Goal: Obtain resource: Download file/media

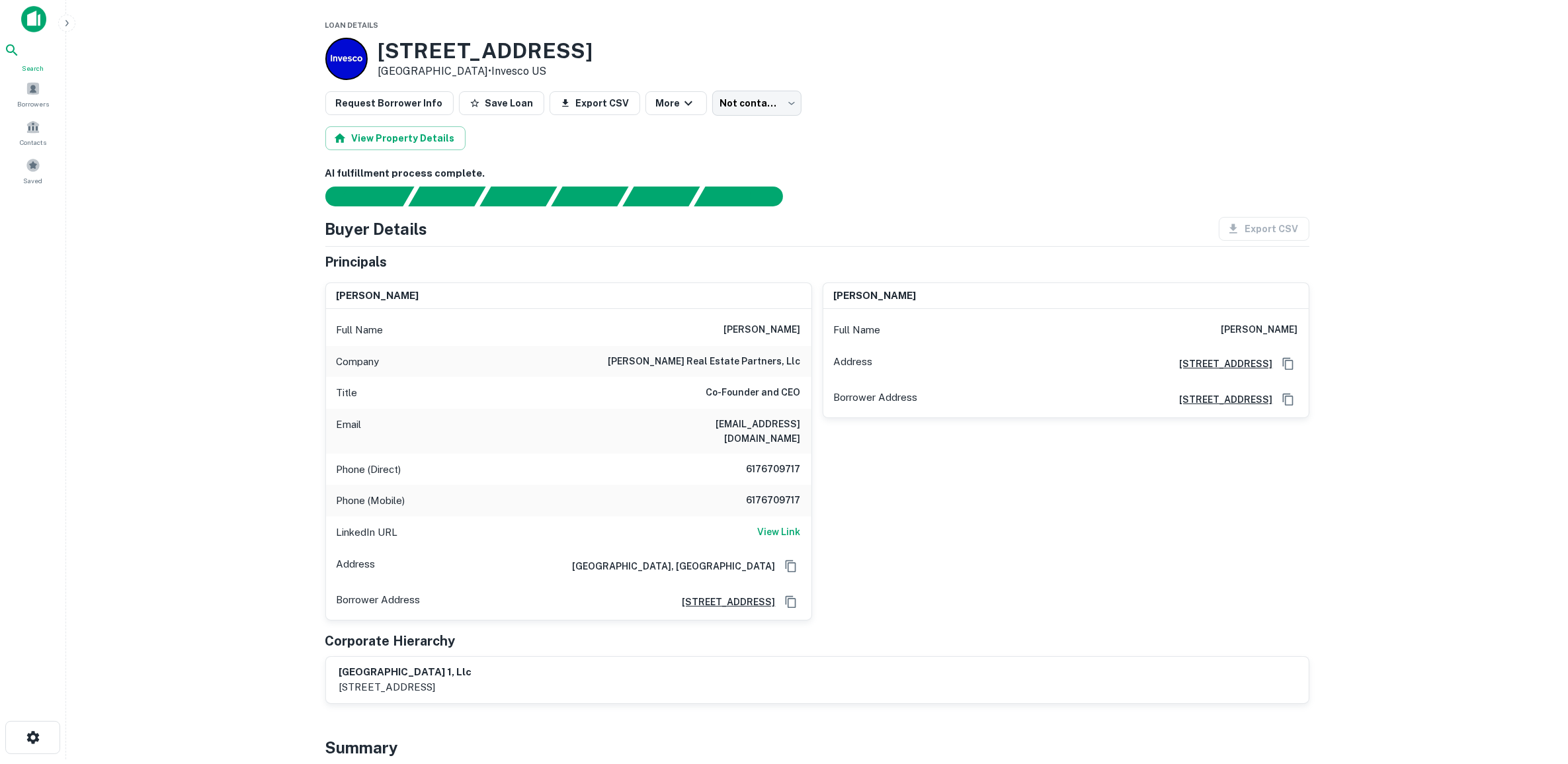
click at [20, 57] on icon at bounding box center [12, 50] width 16 height 16
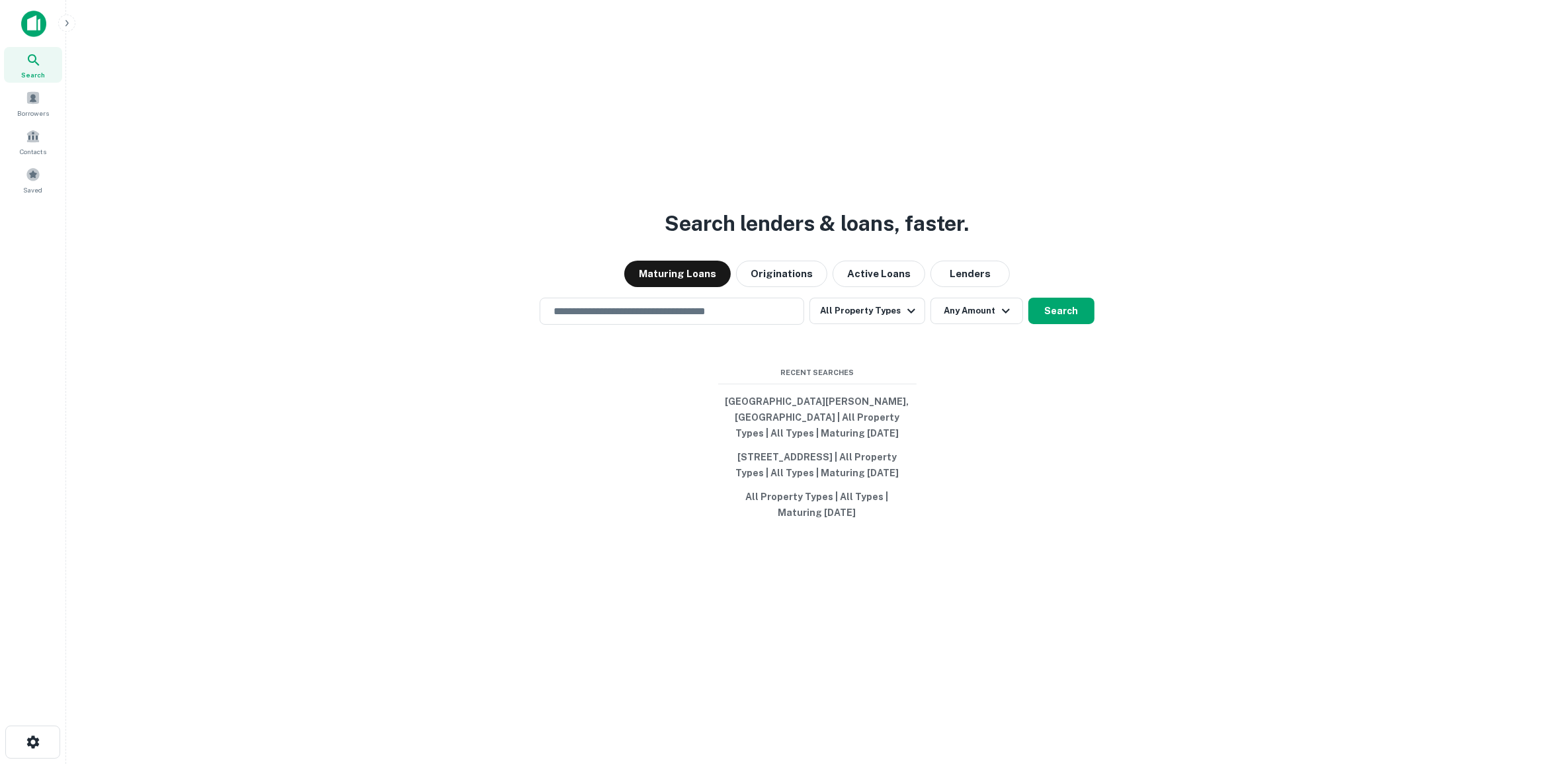
click at [29, 19] on img at bounding box center [34, 24] width 25 height 26
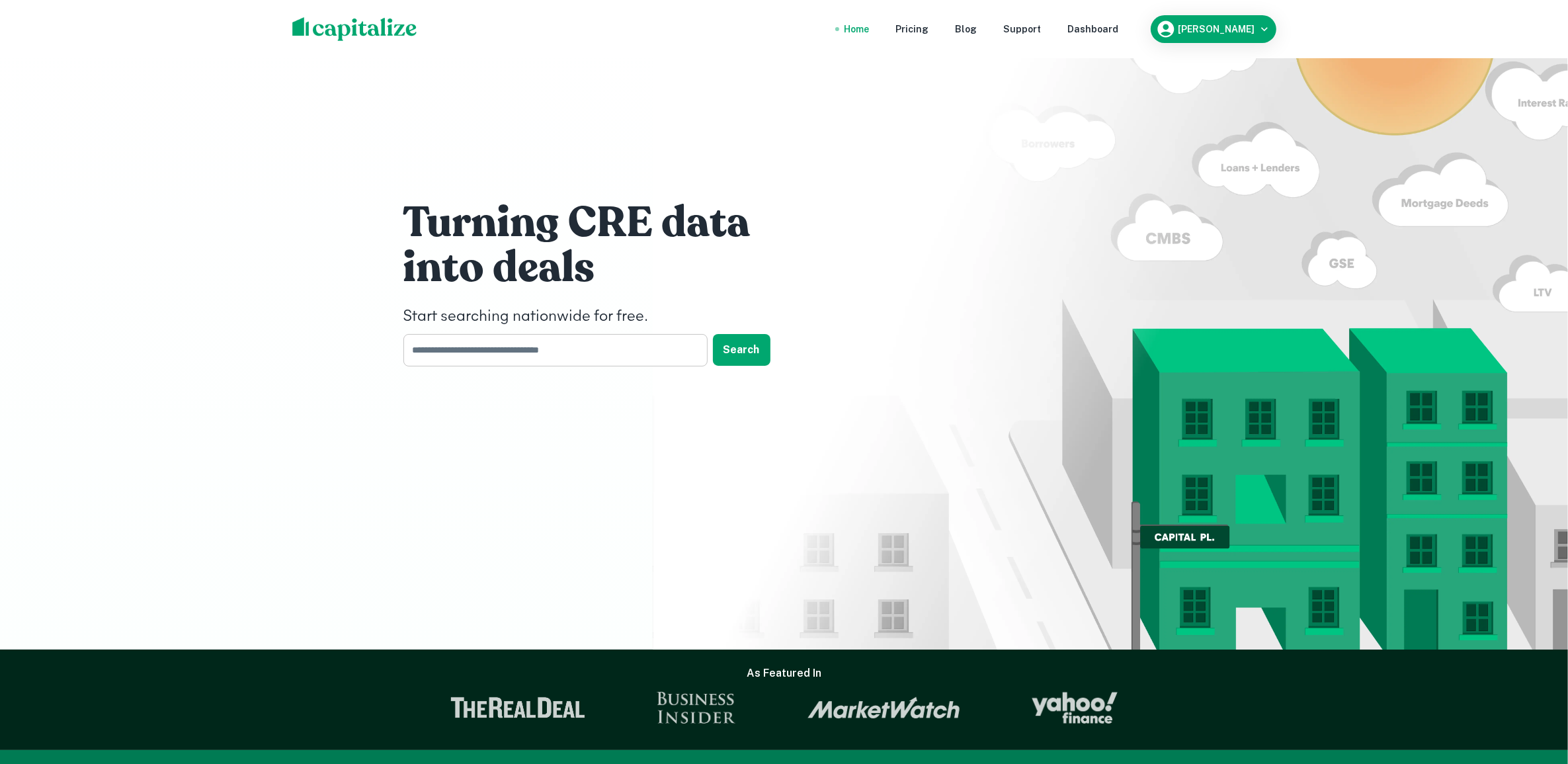
click at [422, 348] on input "text" at bounding box center [551, 350] width 295 height 32
paste input "**********"
type input "**********"
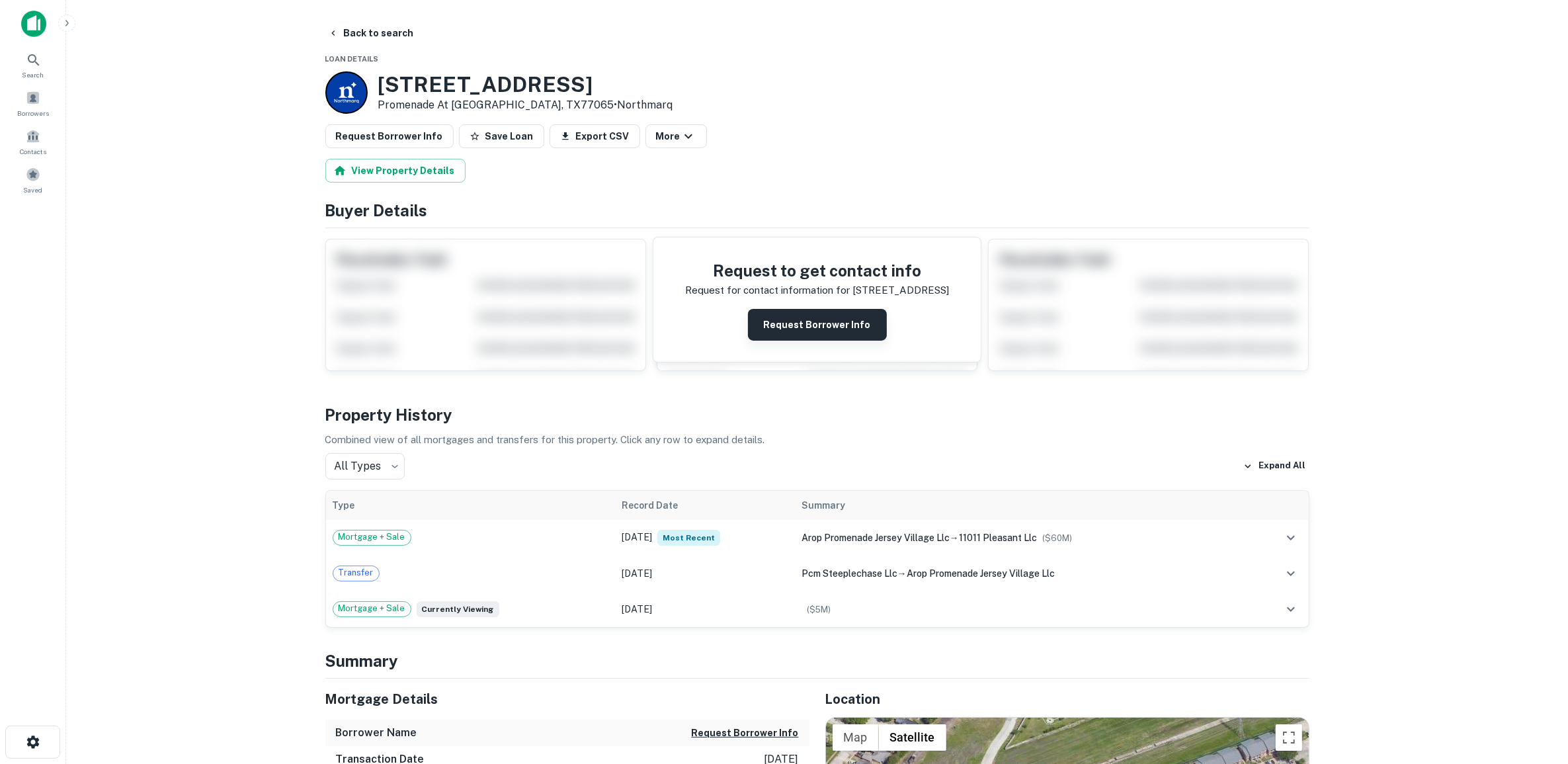
click at [824, 330] on button "Request Borrower Info" at bounding box center [817, 325] width 139 height 31
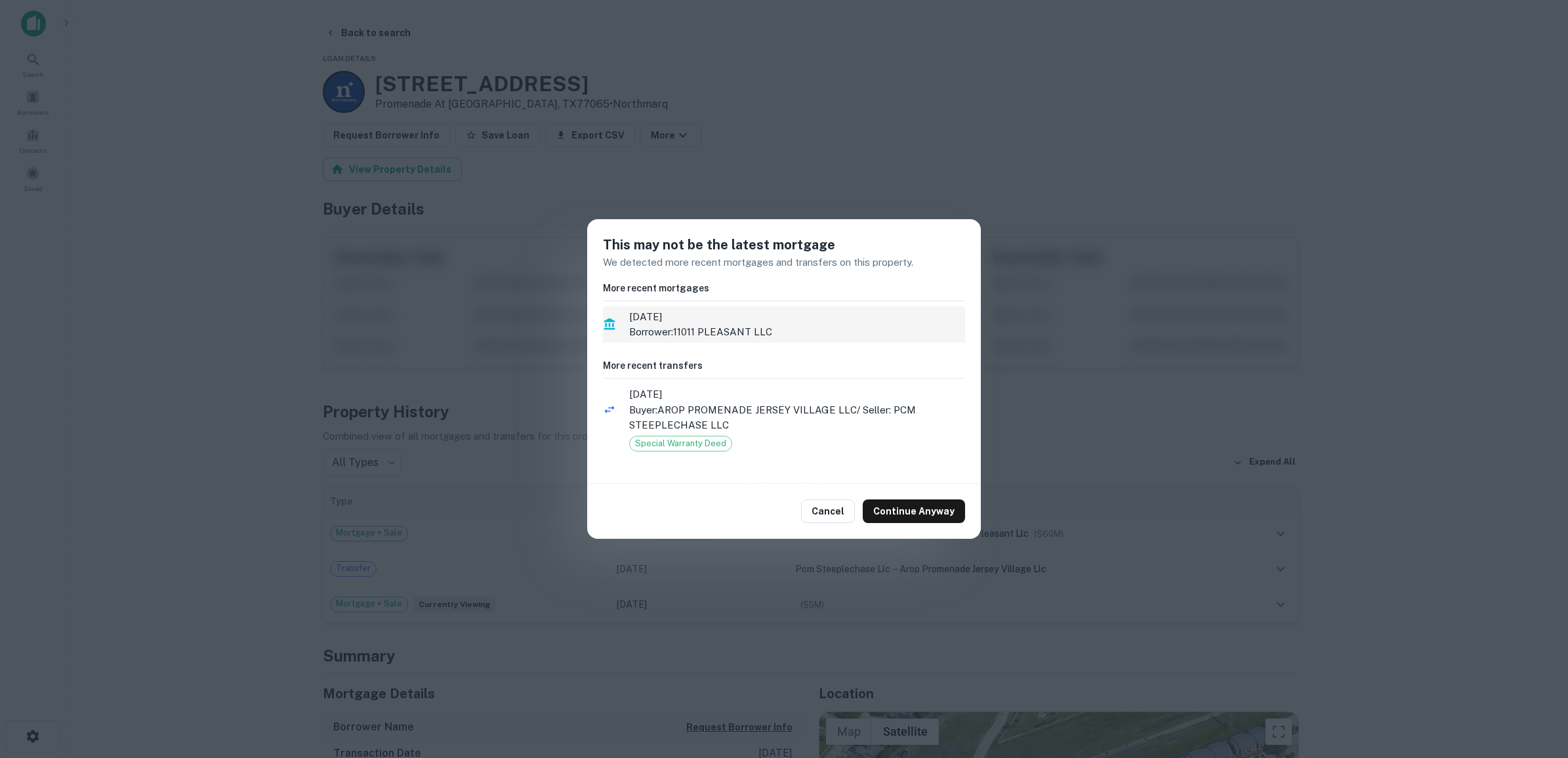
click at [671, 329] on p "Borrower: 11011 PLEASANT LLC" at bounding box center [796, 332] width 336 height 16
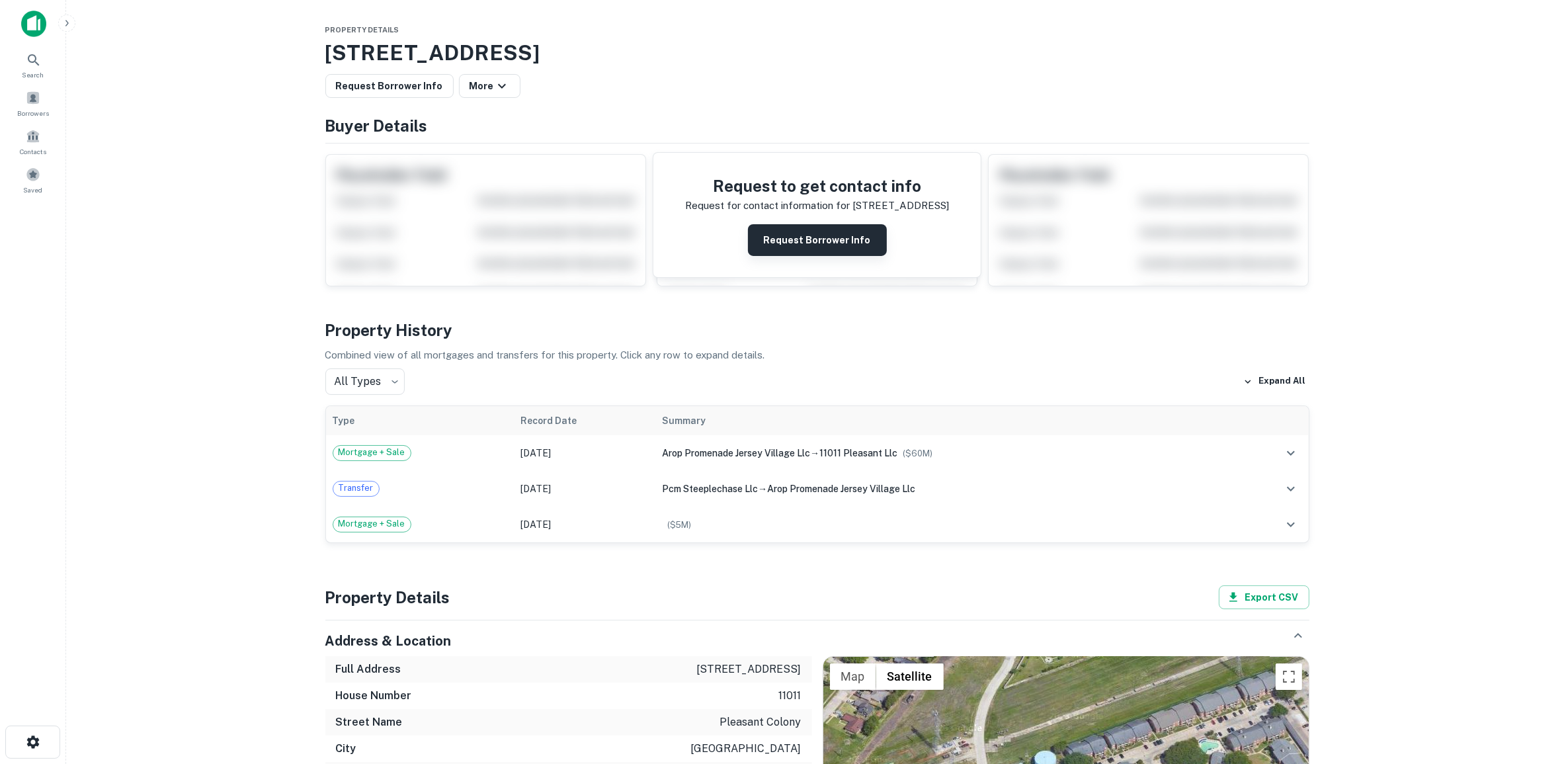
click at [830, 236] on button "Request Borrower Info" at bounding box center [817, 240] width 139 height 31
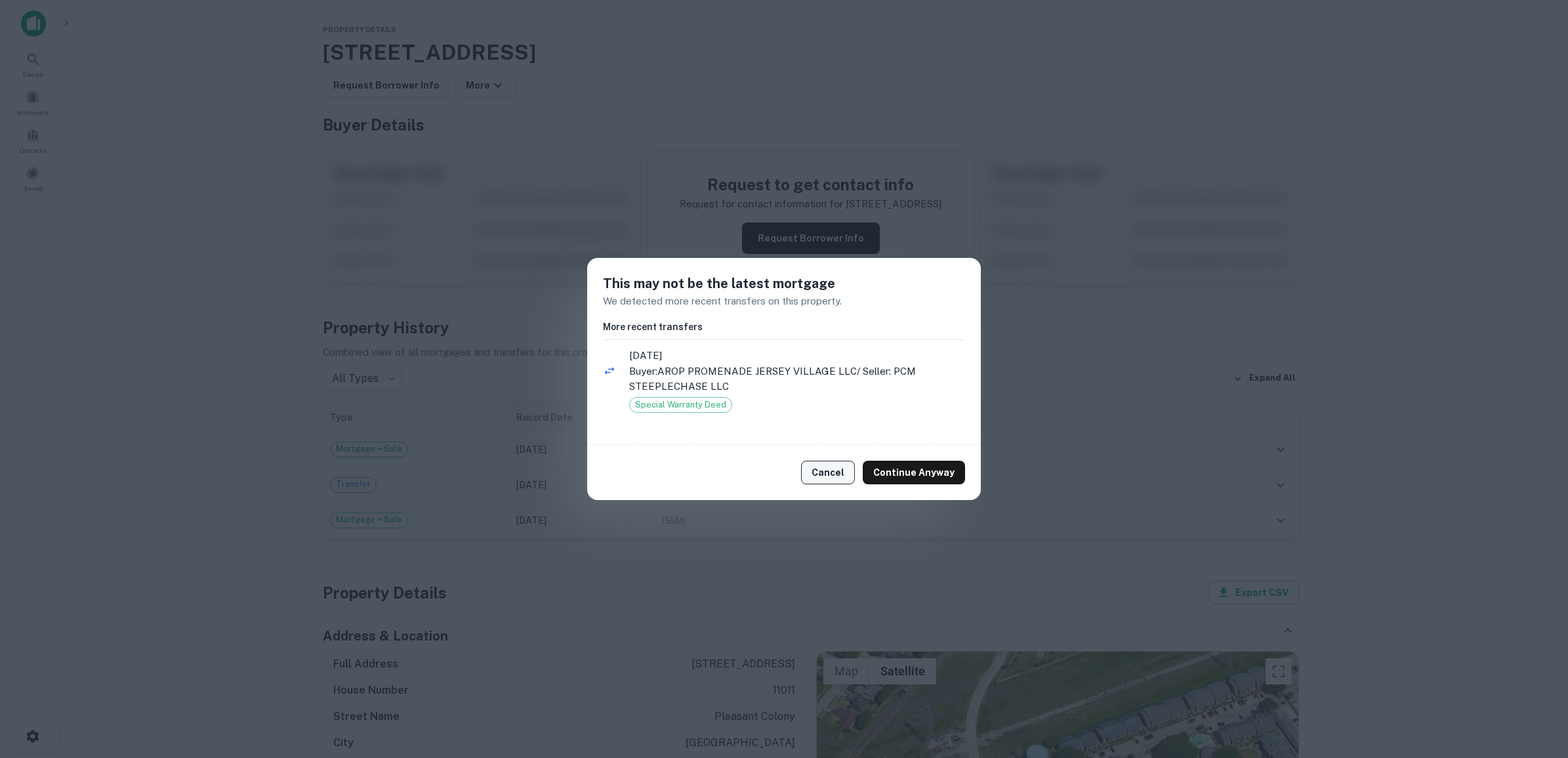
click at [835, 463] on button "Cancel" at bounding box center [828, 472] width 54 height 23
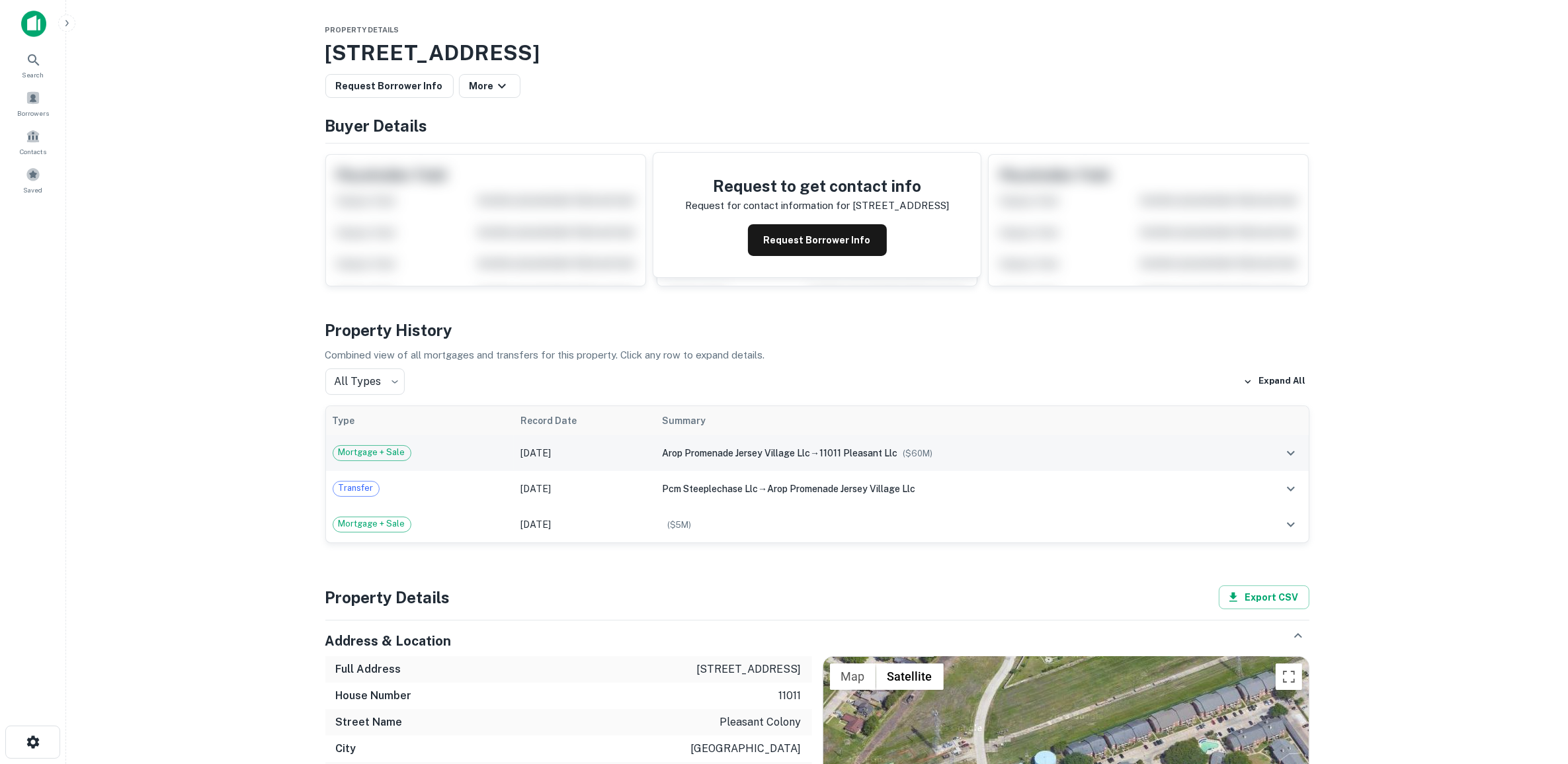
click at [728, 453] on span "arop promenade jersey village llc" at bounding box center [736, 453] width 148 height 11
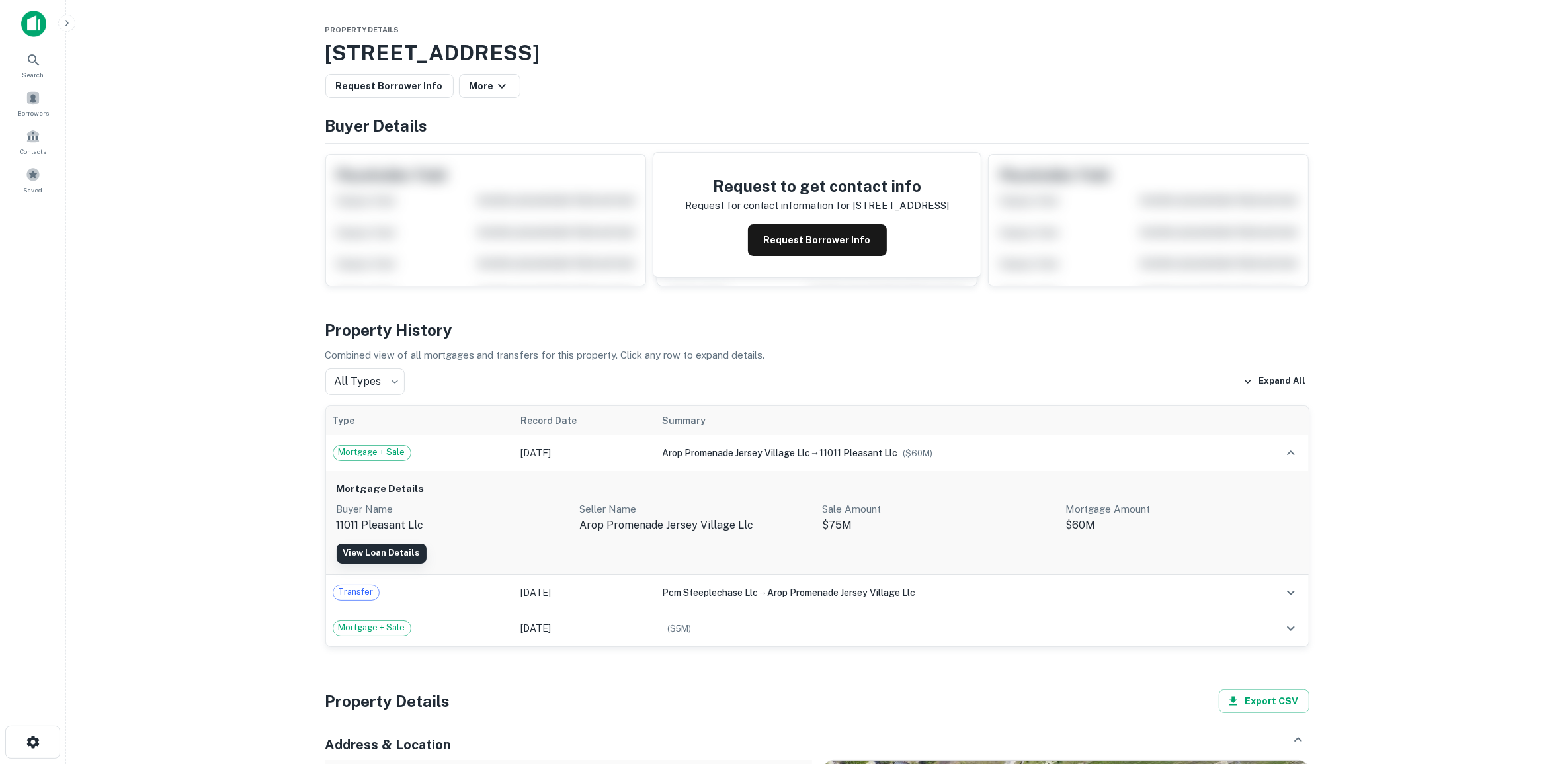
click at [374, 555] on link "View Loan Details" at bounding box center [381, 554] width 90 height 20
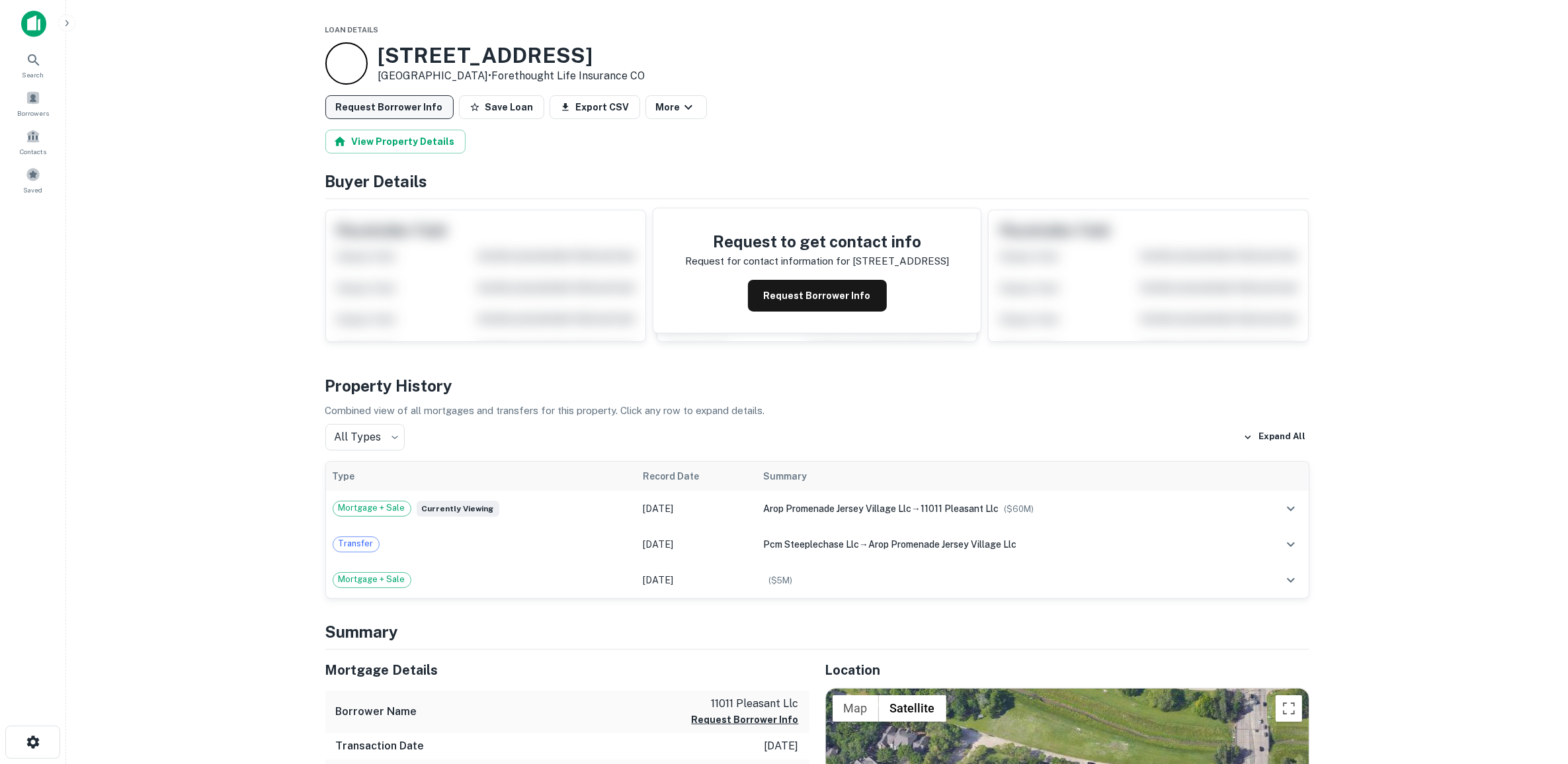
click at [394, 102] on button "Request Borrower Info" at bounding box center [389, 107] width 128 height 24
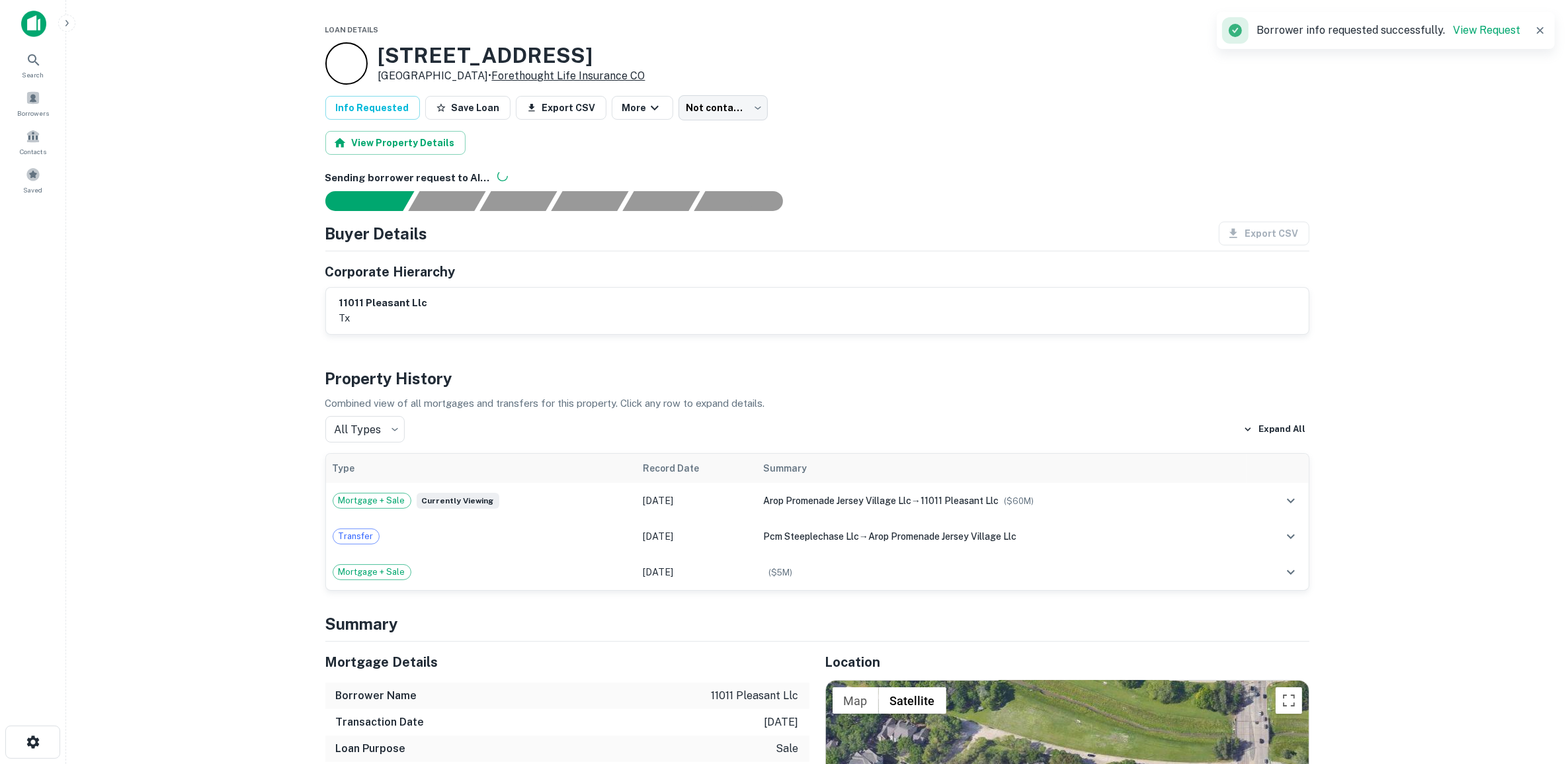
click at [525, 74] on link "Forethought Life Insurance CO" at bounding box center [569, 76] width 153 height 13
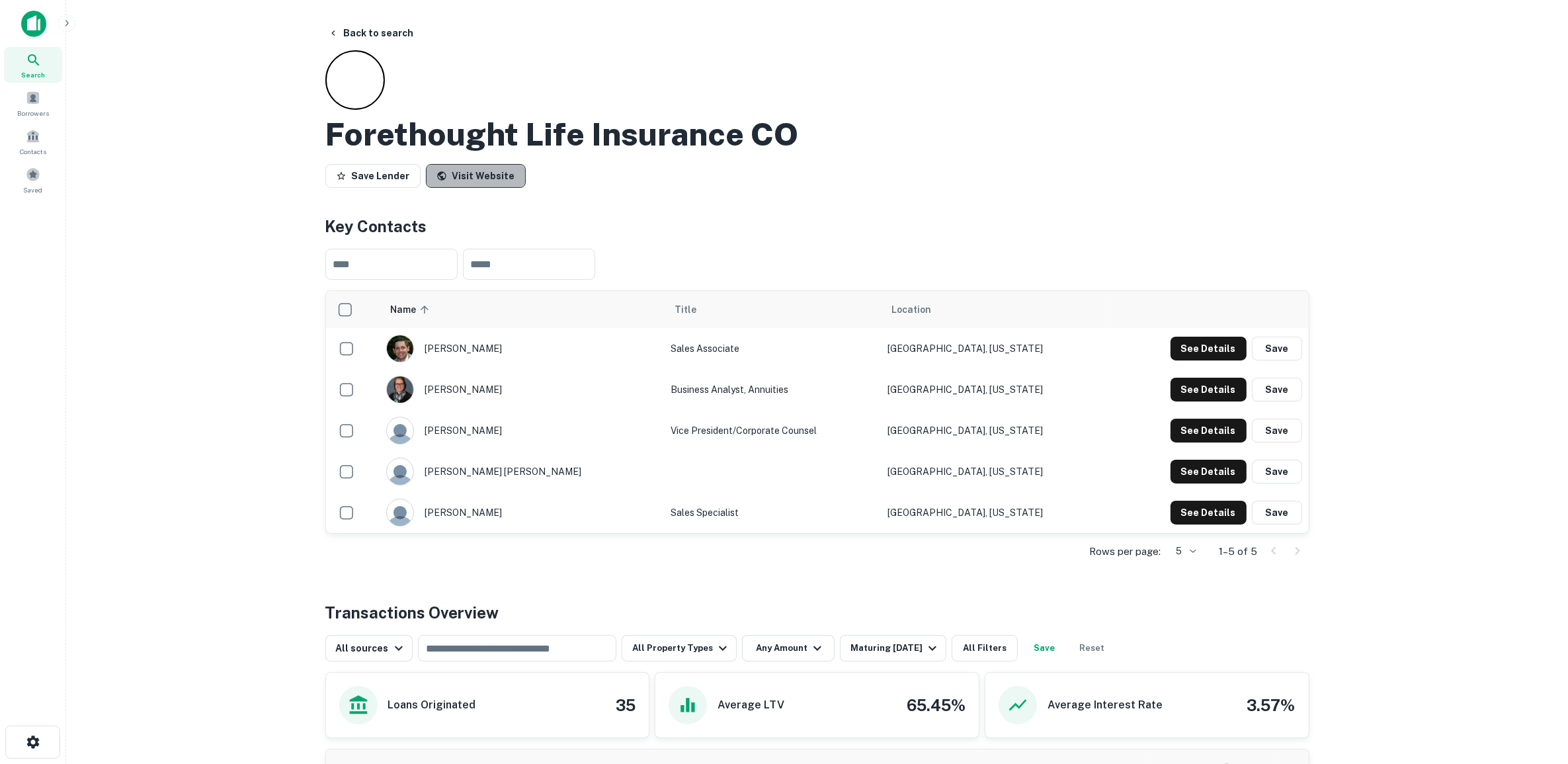
click at [475, 177] on link "Visit Website" at bounding box center [476, 175] width 100 height 24
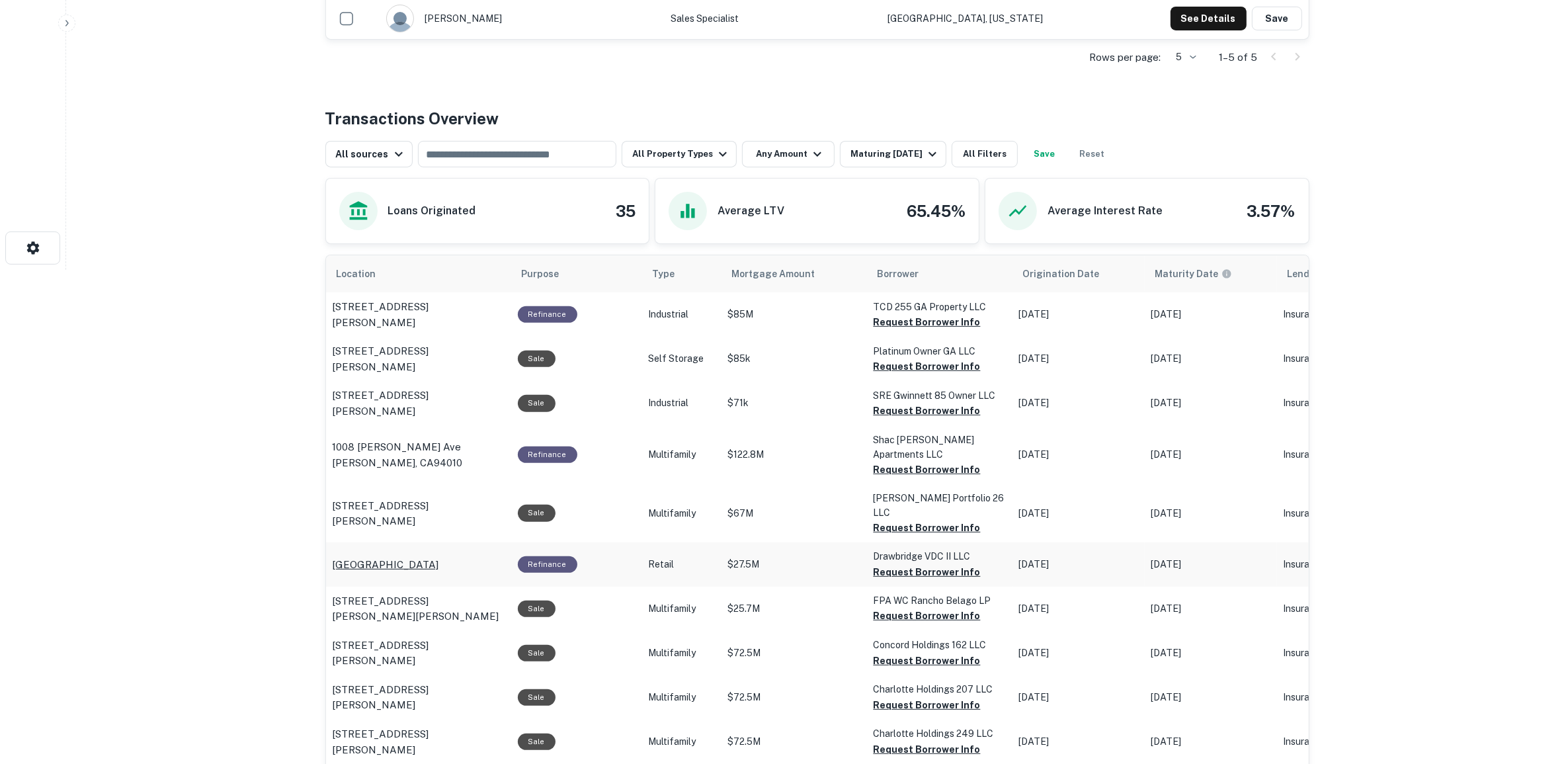
scroll to position [518, 0]
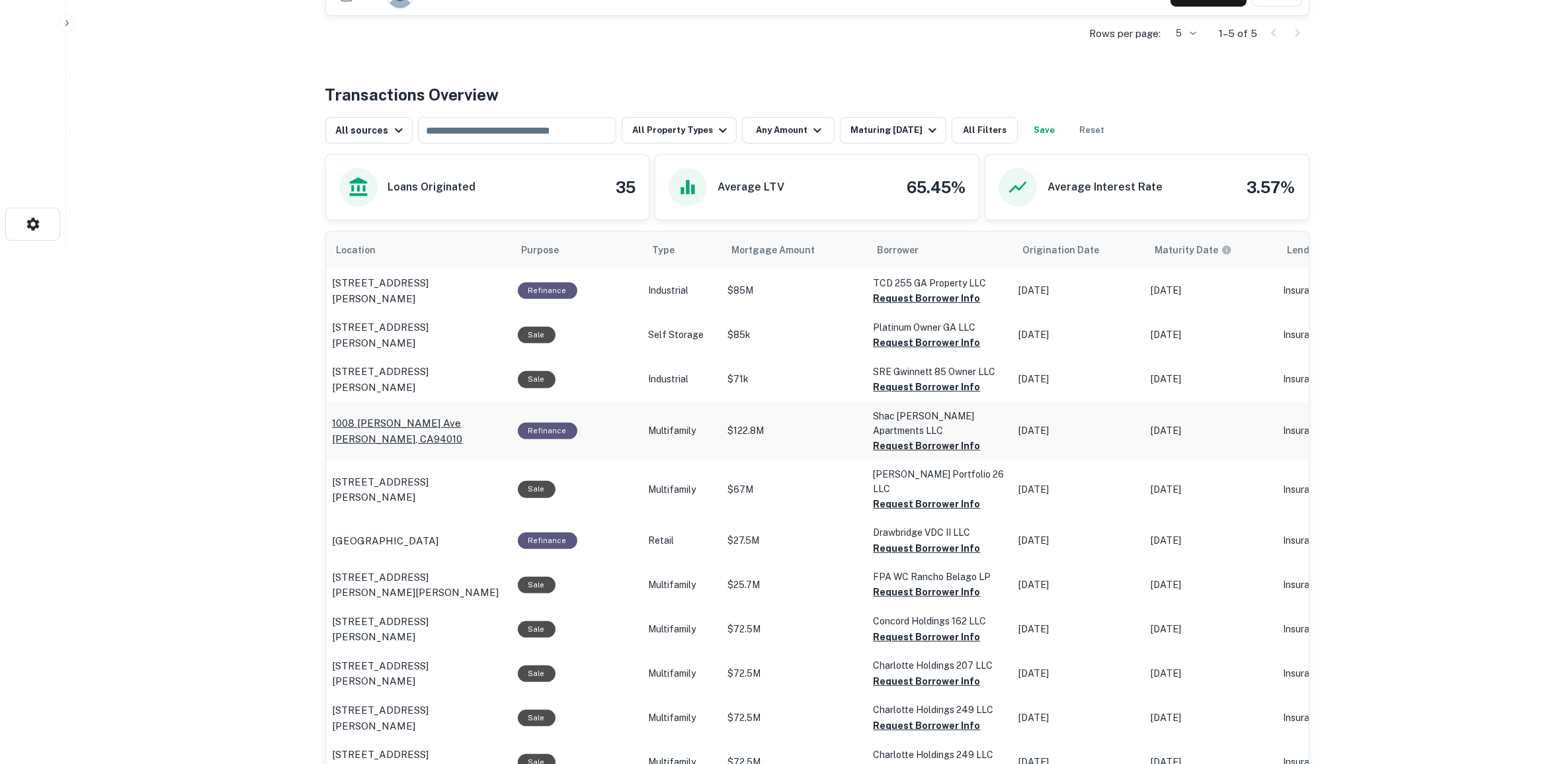
click at [381, 415] on p "1008 Carolan Ave Burlingame, CA94010" at bounding box center [419, 430] width 172 height 31
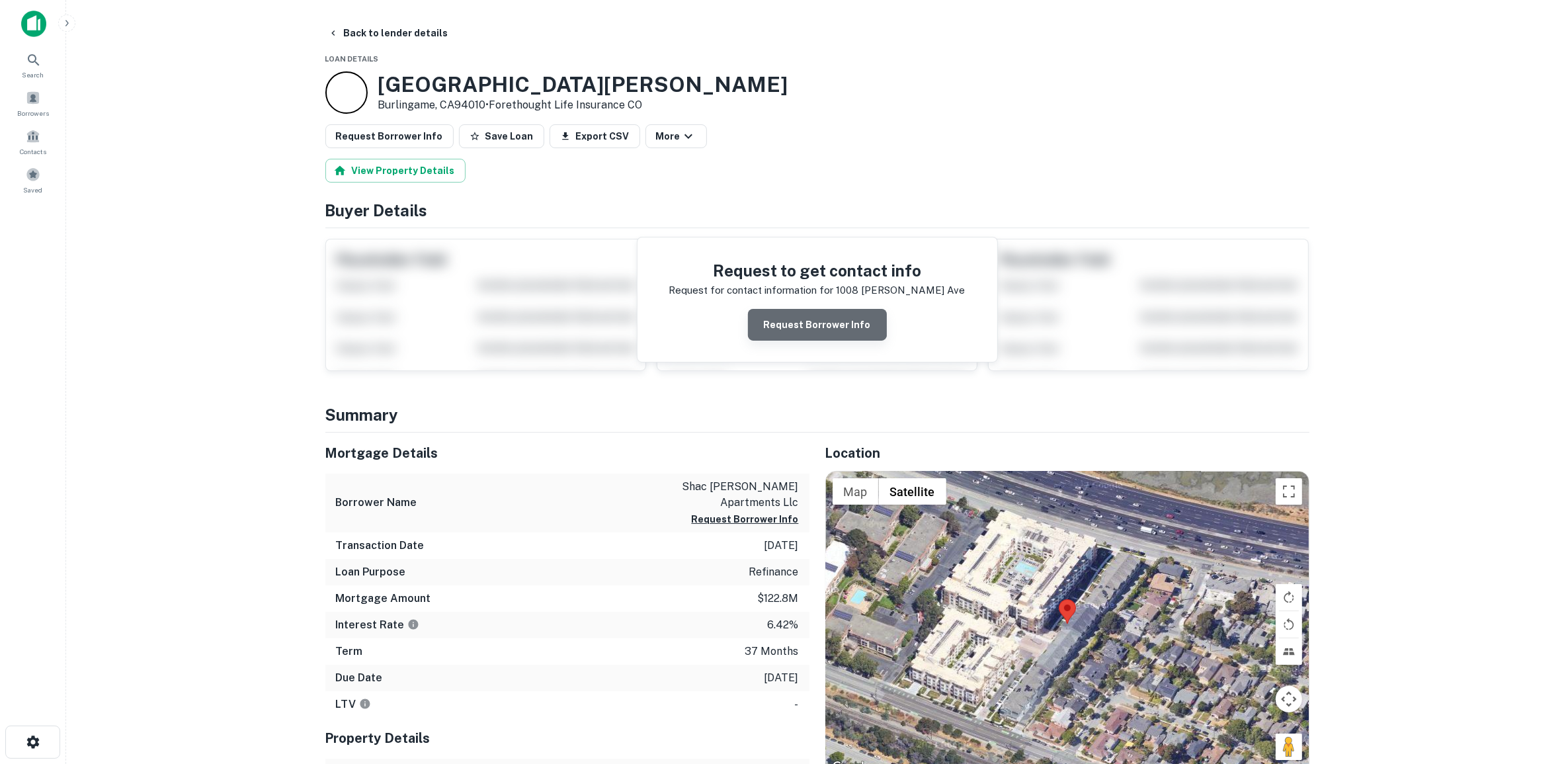
click at [834, 315] on button "Request Borrower Info" at bounding box center [817, 325] width 139 height 31
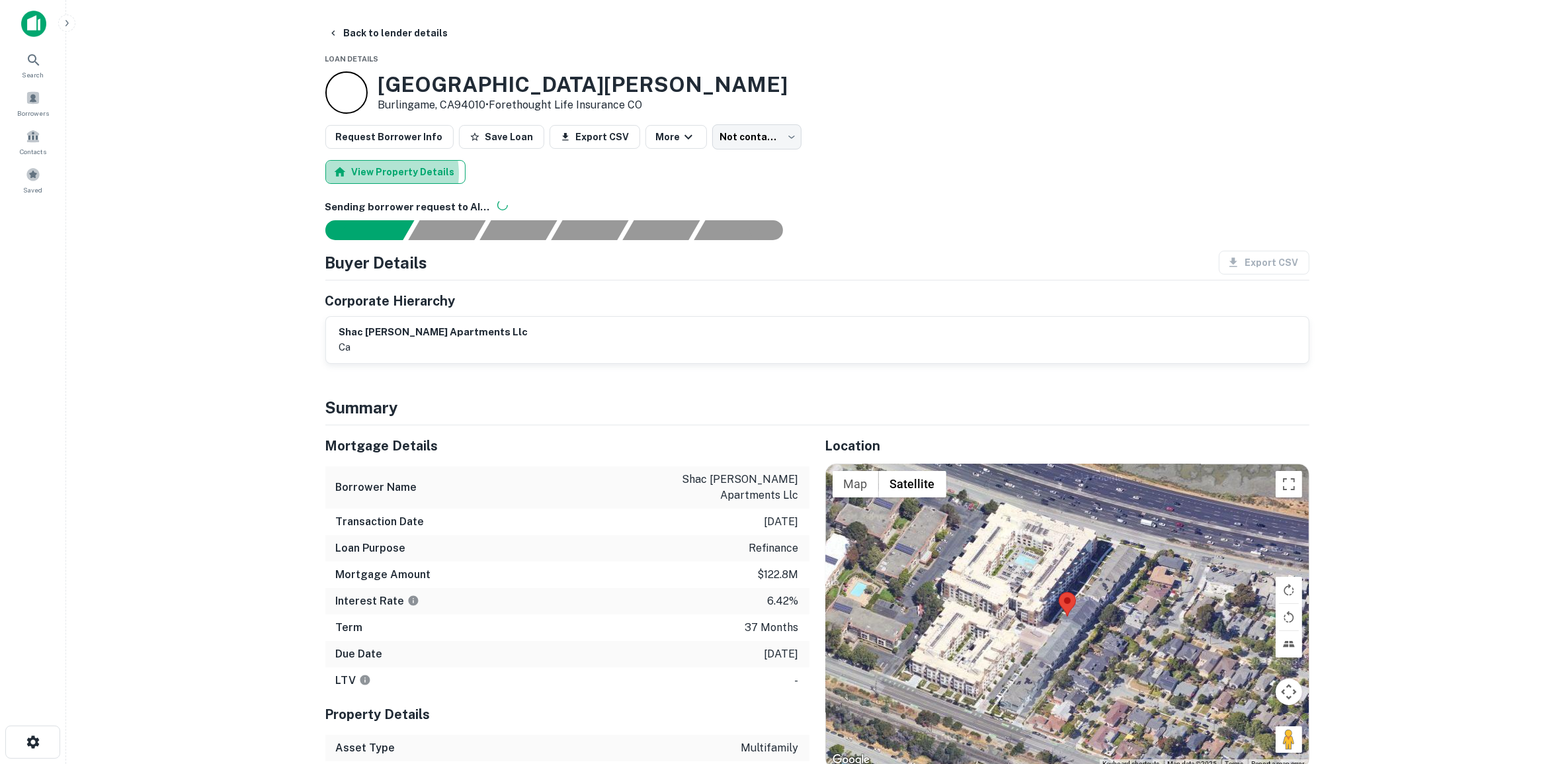
click at [375, 173] on button "View Property Details" at bounding box center [396, 172] width 140 height 24
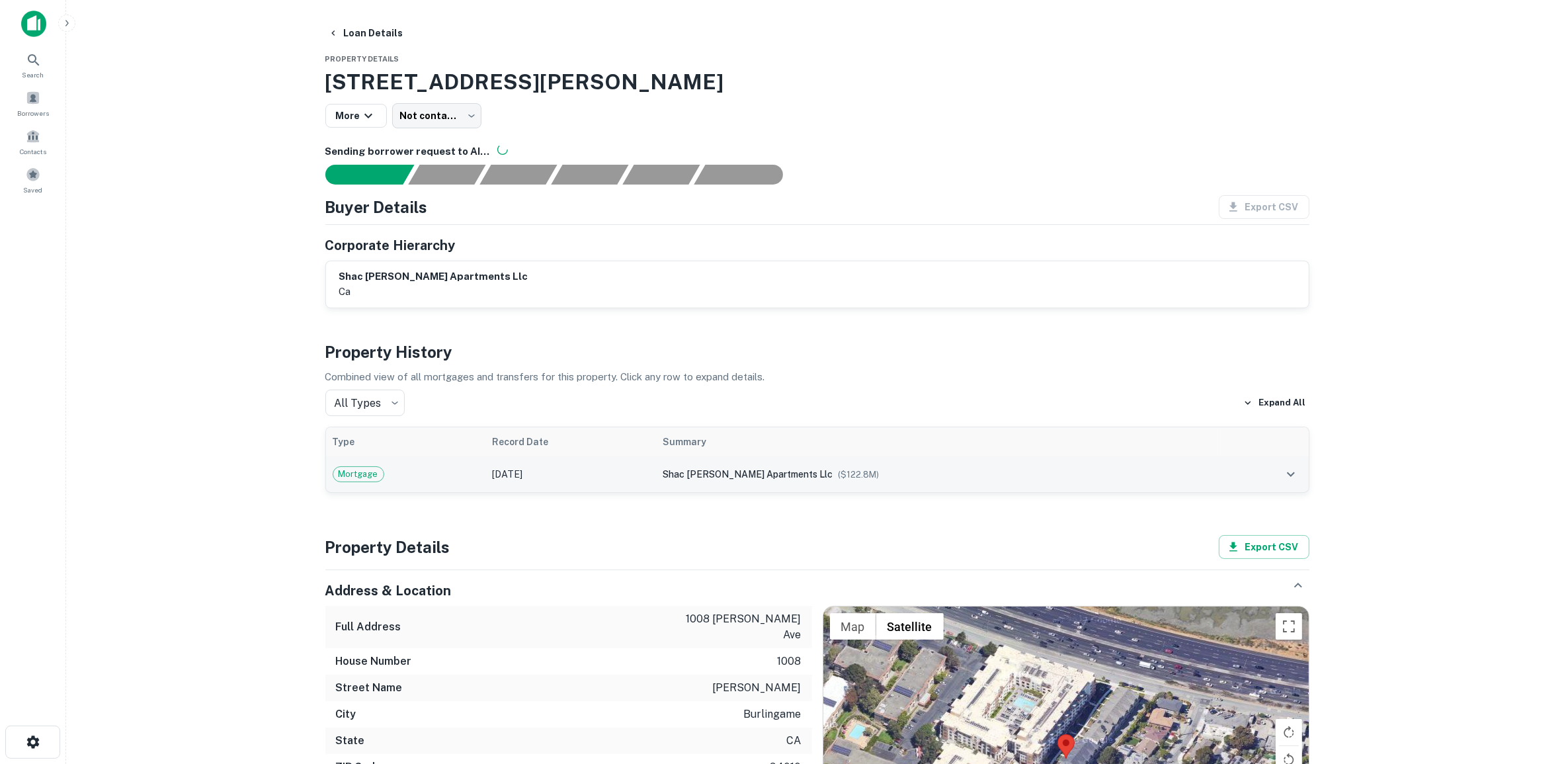
click at [1288, 477] on icon "expand row" at bounding box center [1291, 474] width 16 height 16
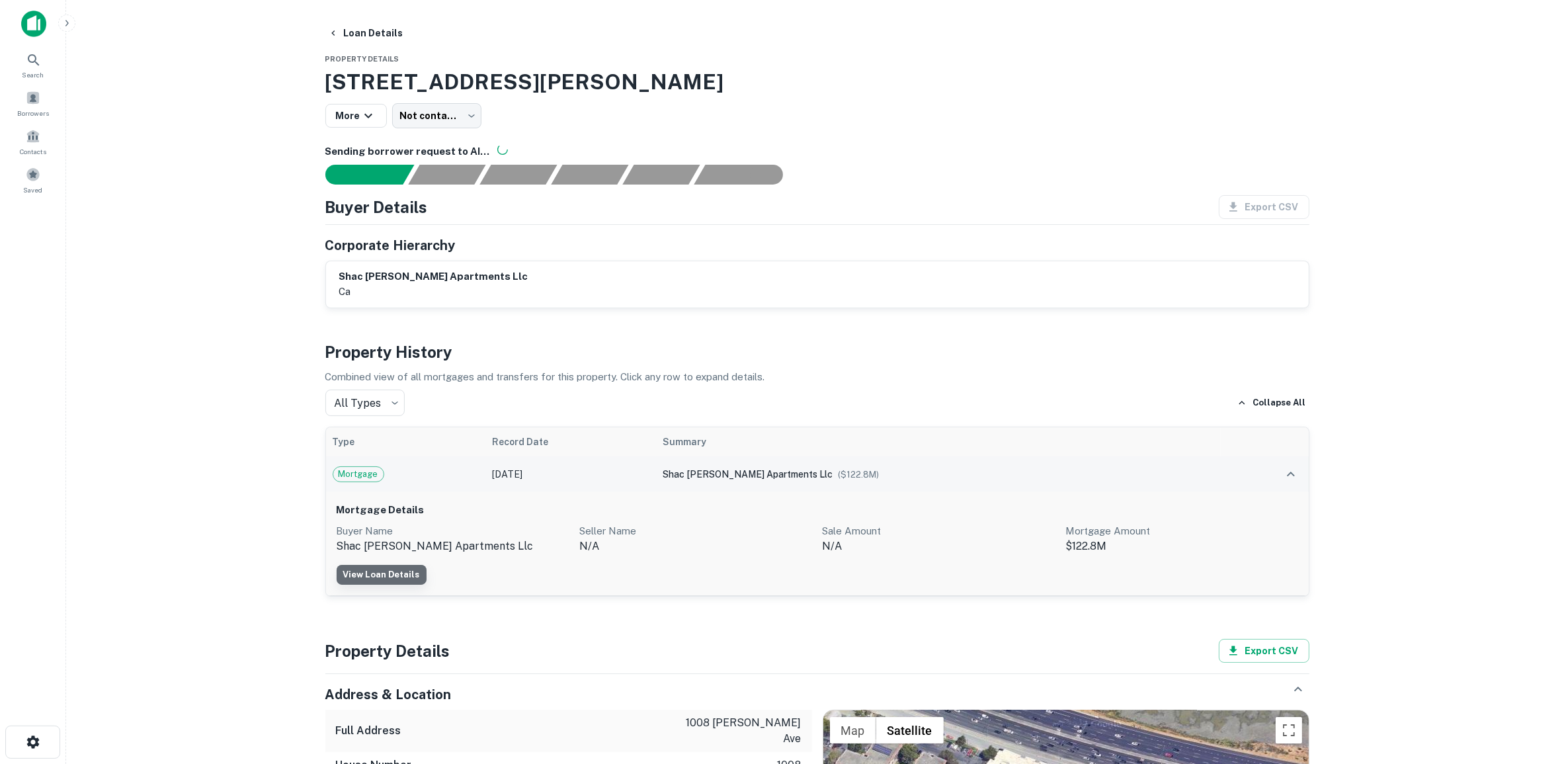
click at [397, 572] on link "View Loan Details" at bounding box center [381, 574] width 90 height 20
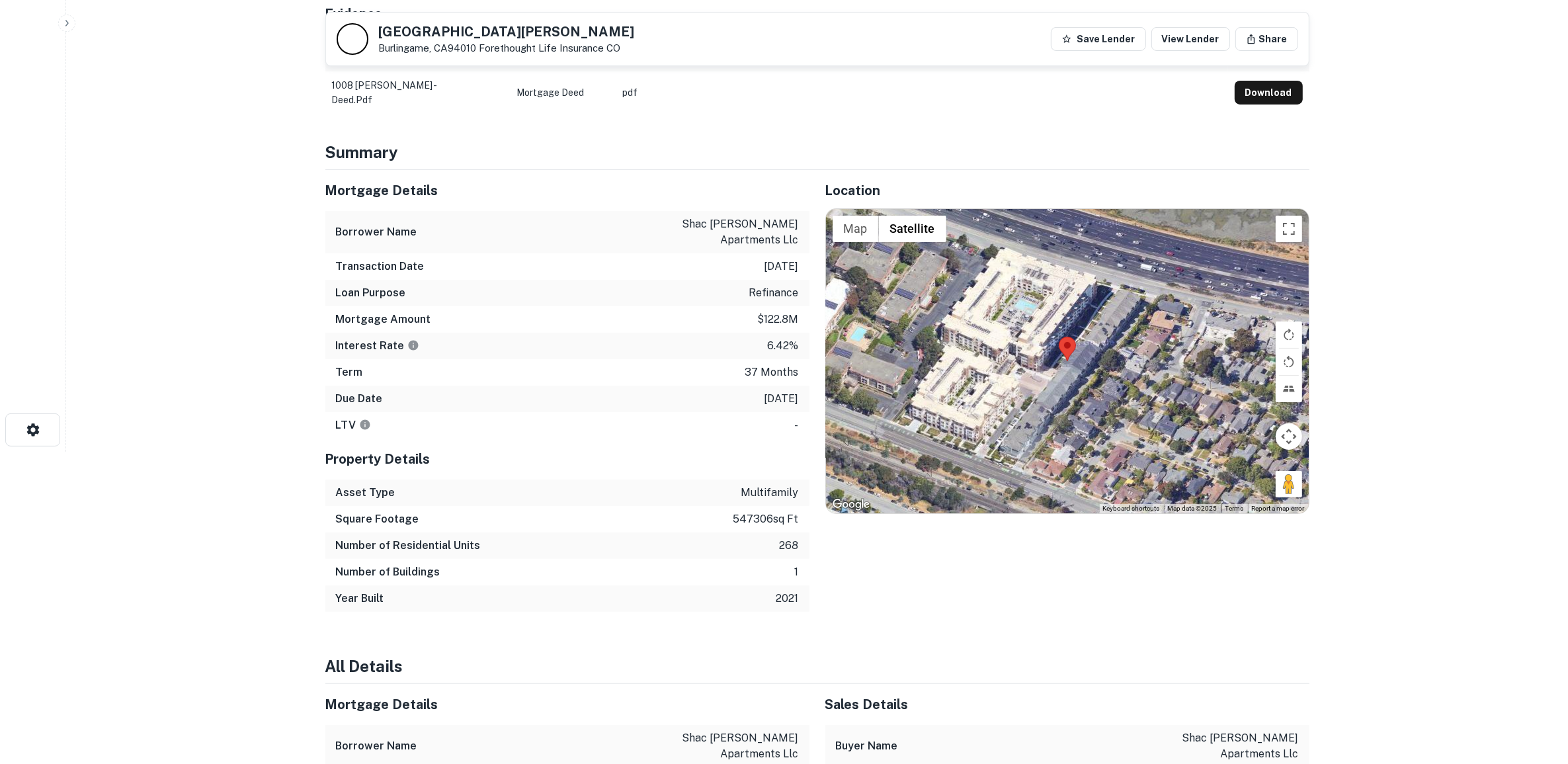
scroll to position [165, 0]
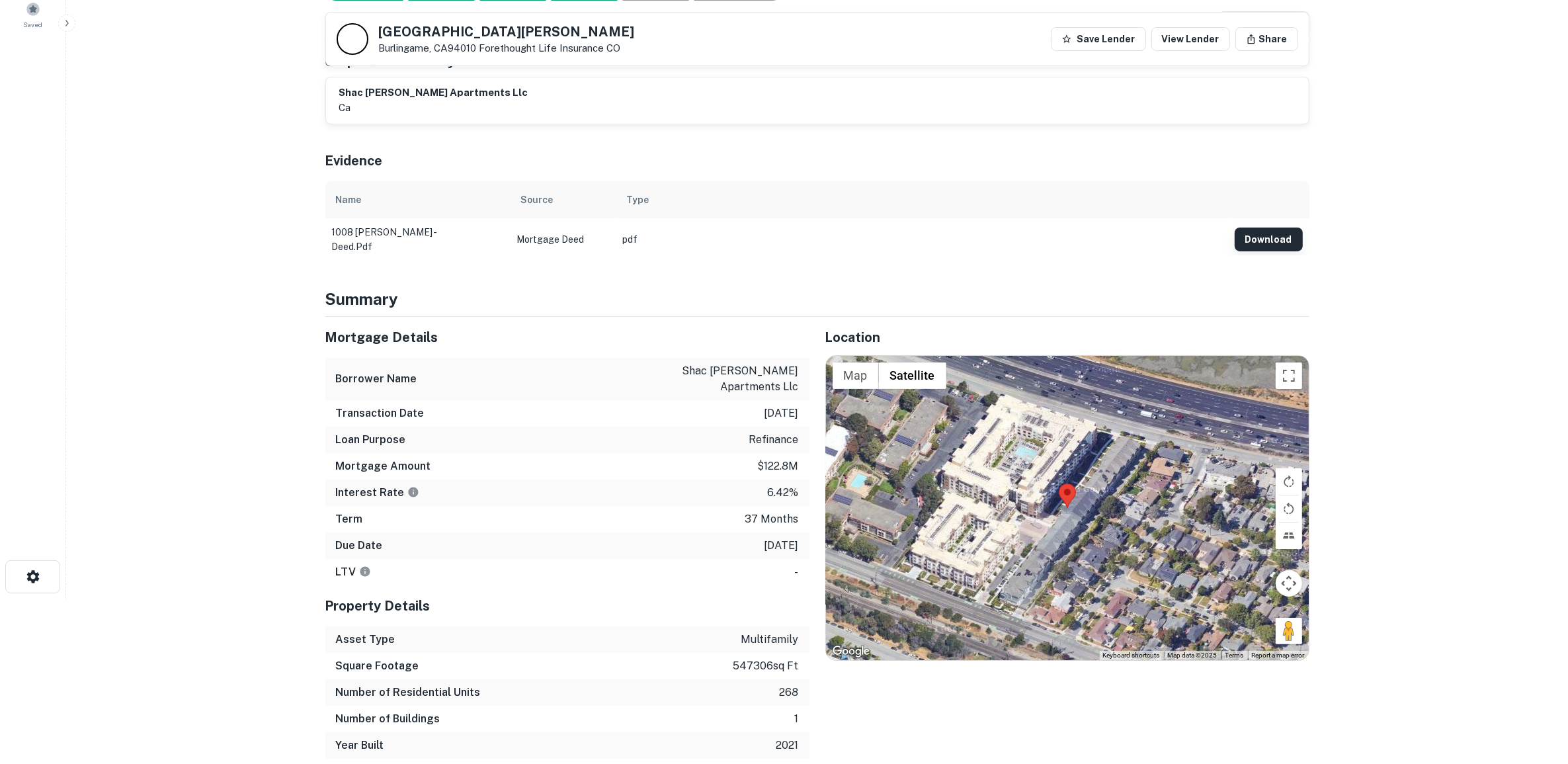
click at [1275, 232] on button "Download" at bounding box center [1269, 239] width 68 height 24
